Goal: Task Accomplishment & Management: Use online tool/utility

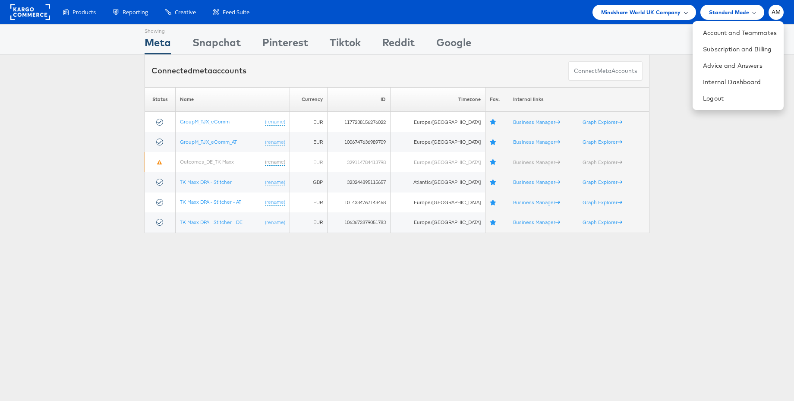
click at [664, 13] on span "Mindshare World UK Company" at bounding box center [641, 12] width 80 height 9
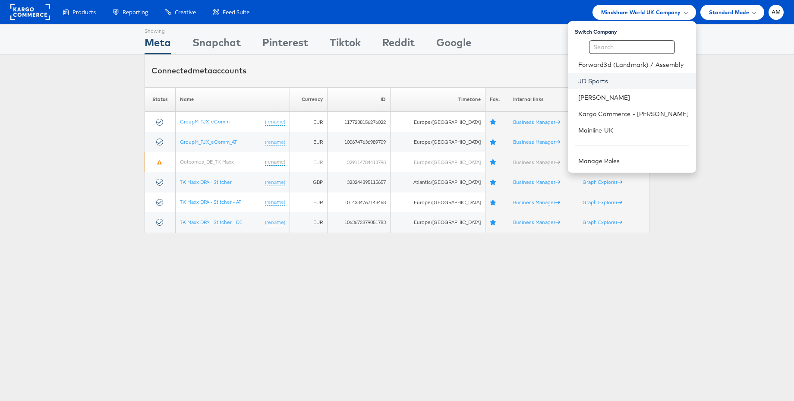
click at [608, 80] on link "JD Sports" at bounding box center [633, 81] width 111 height 9
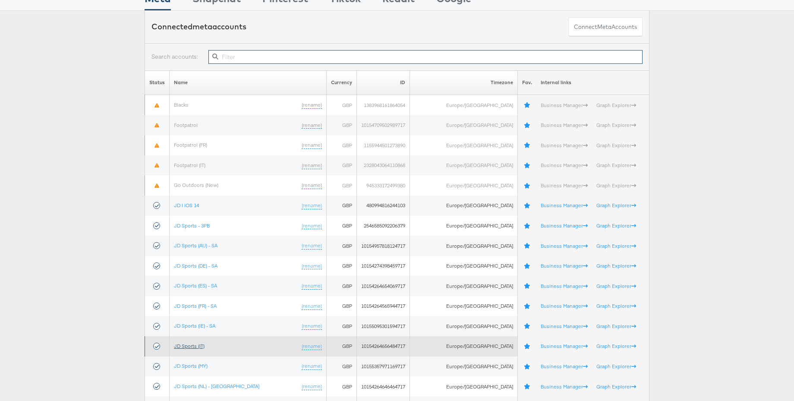
scroll to position [69, 0]
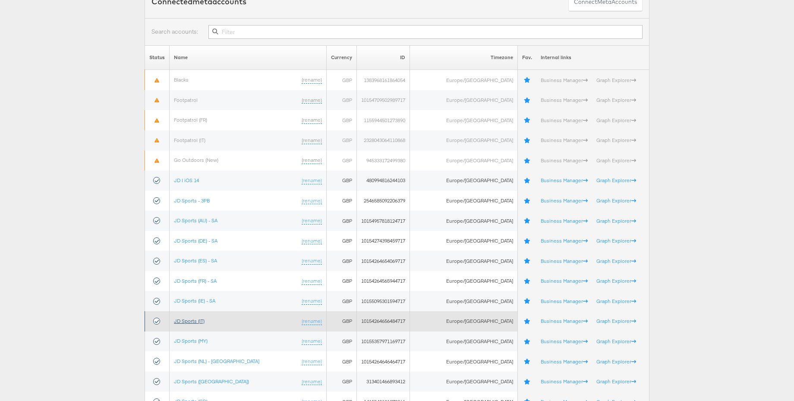
click at [199, 322] on link "JD Sports (IT)" at bounding box center [189, 321] width 31 height 6
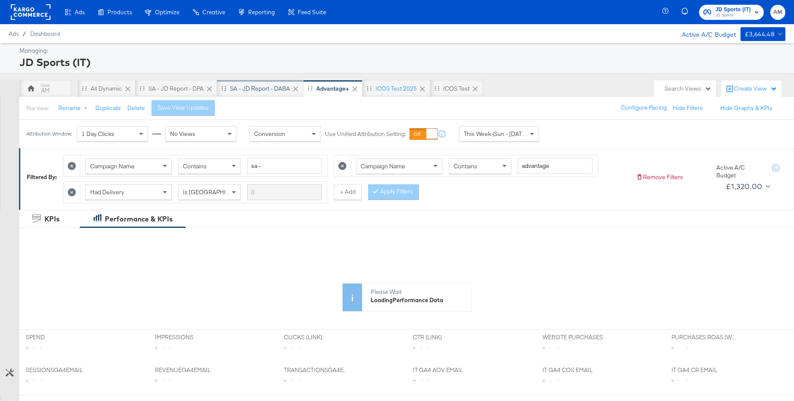
click at [265, 90] on div "SA - JD Report - DABA" at bounding box center [260, 89] width 60 height 8
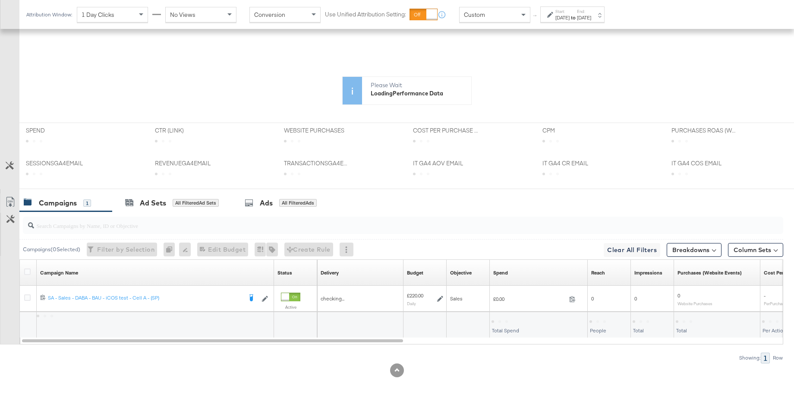
scroll to position [234, 0]
click at [29, 271] on icon at bounding box center [27, 272] width 6 height 6
click at [0, 0] on input "checkbox" at bounding box center [0, 0] width 0 height 0
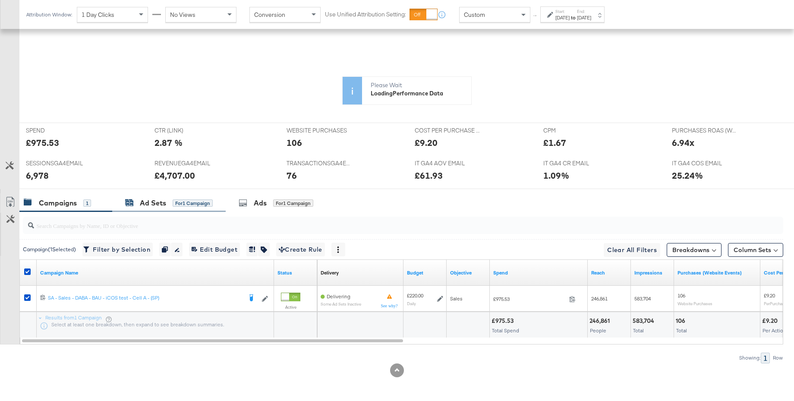
click at [140, 198] on div "Ad Sets" at bounding box center [153, 203] width 26 height 10
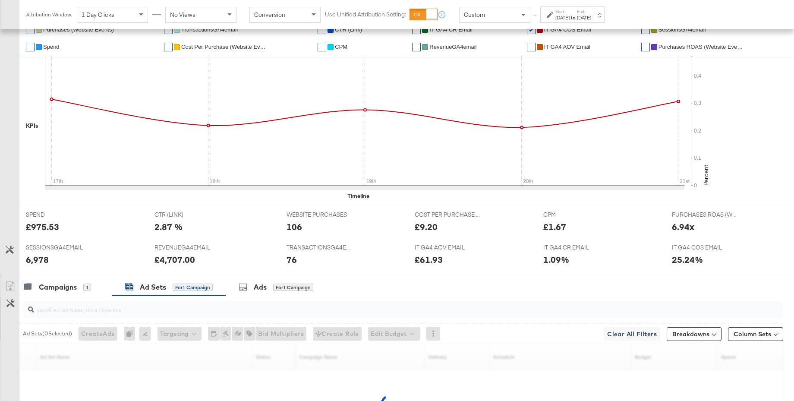
scroll to position [344, 0]
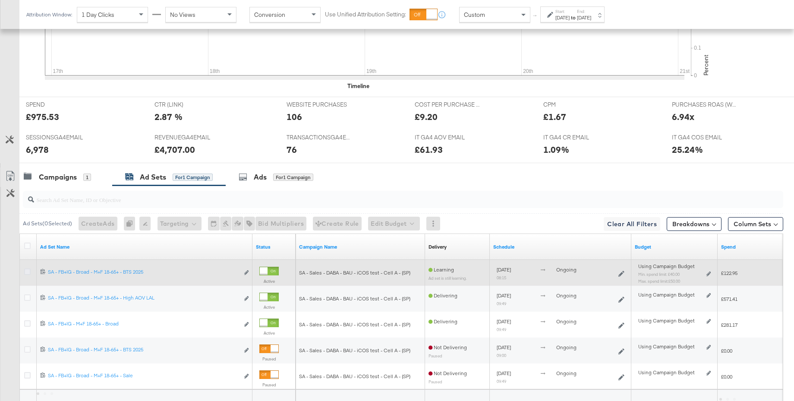
click at [28, 271] on icon at bounding box center [27, 272] width 6 height 6
click at [0, 0] on input "checkbox" at bounding box center [0, 0] width 0 height 0
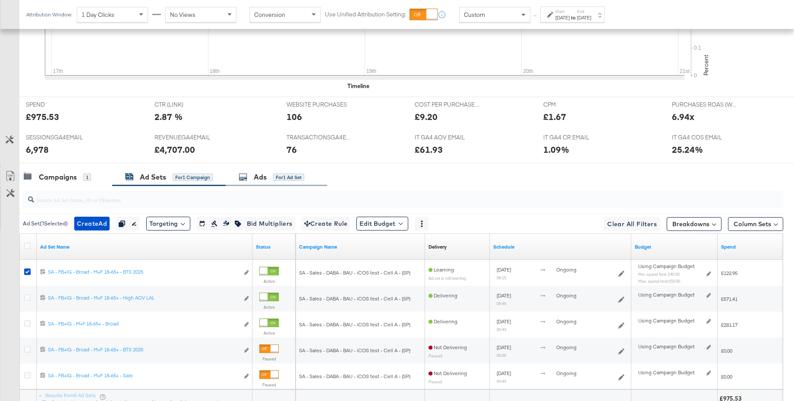
drag, startPoint x: 255, startPoint y: 179, endPoint x: 250, endPoint y: 180, distance: 4.3
click at [255, 179] on div "Ads" at bounding box center [260, 177] width 13 height 10
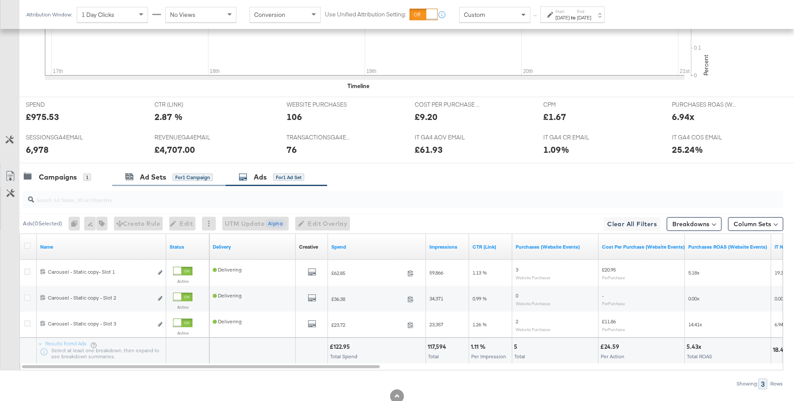
click at [155, 182] on div "Ad Sets for 1 Campaign" at bounding box center [169, 177] width 114 height 19
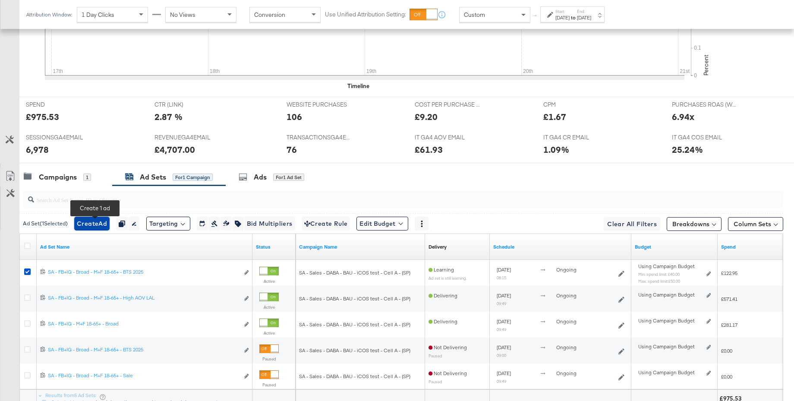
click at [90, 225] on span "Create Ad" at bounding box center [92, 223] width 30 height 11
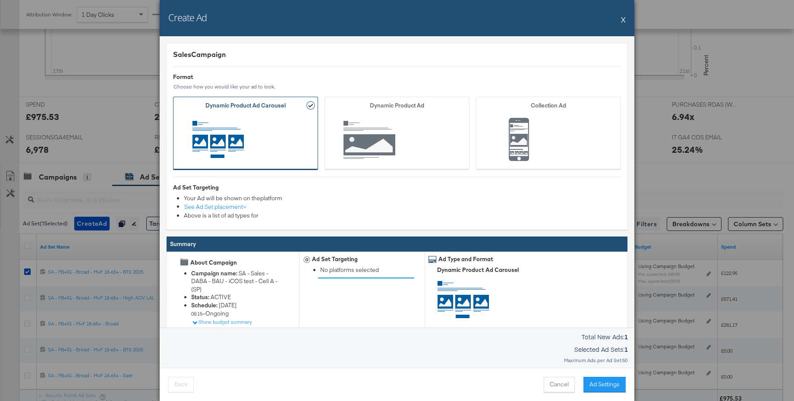
click at [623, 21] on button "X" at bounding box center [623, 19] width 5 height 17
